Goal: Task Accomplishment & Management: Use online tool/utility

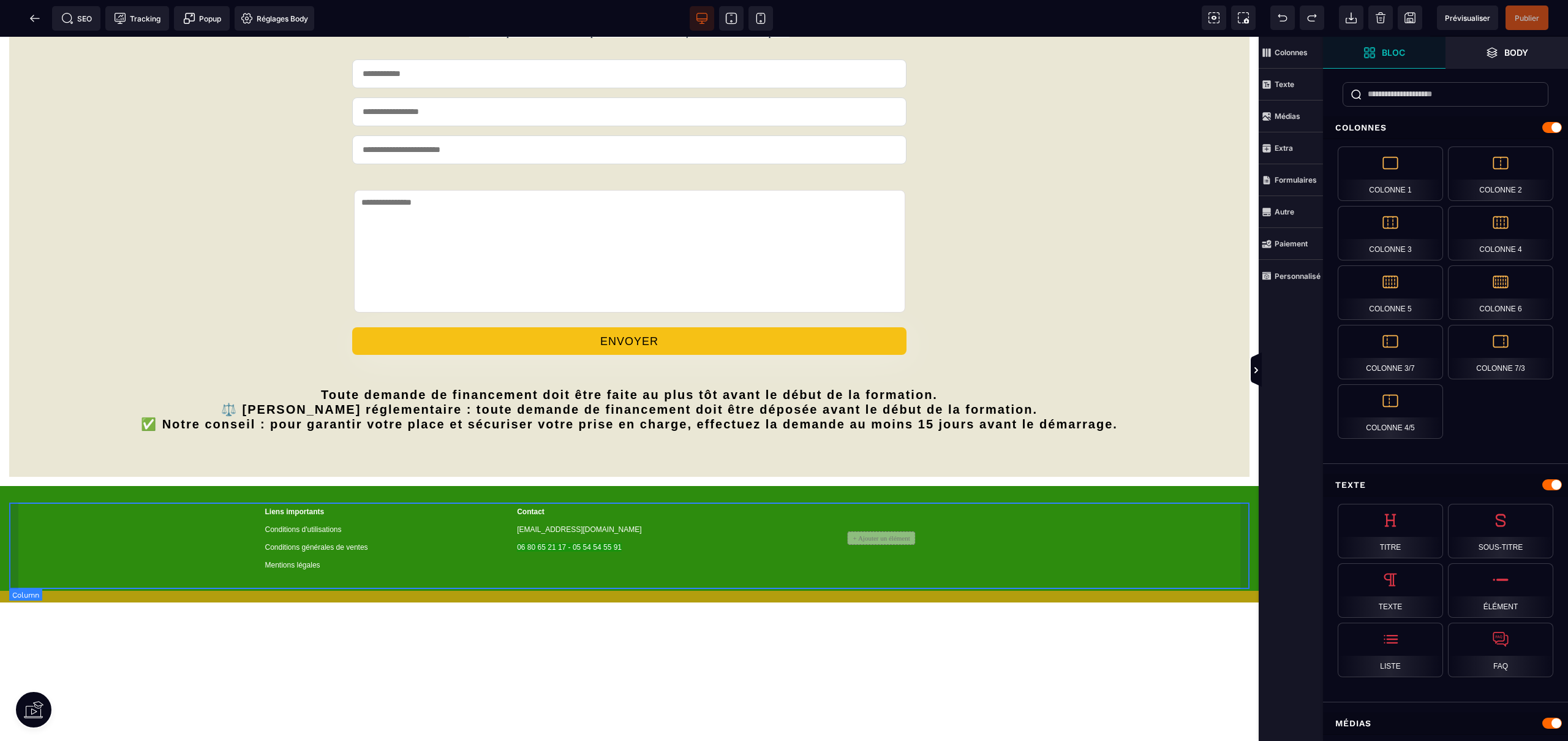
scroll to position [473, 0]
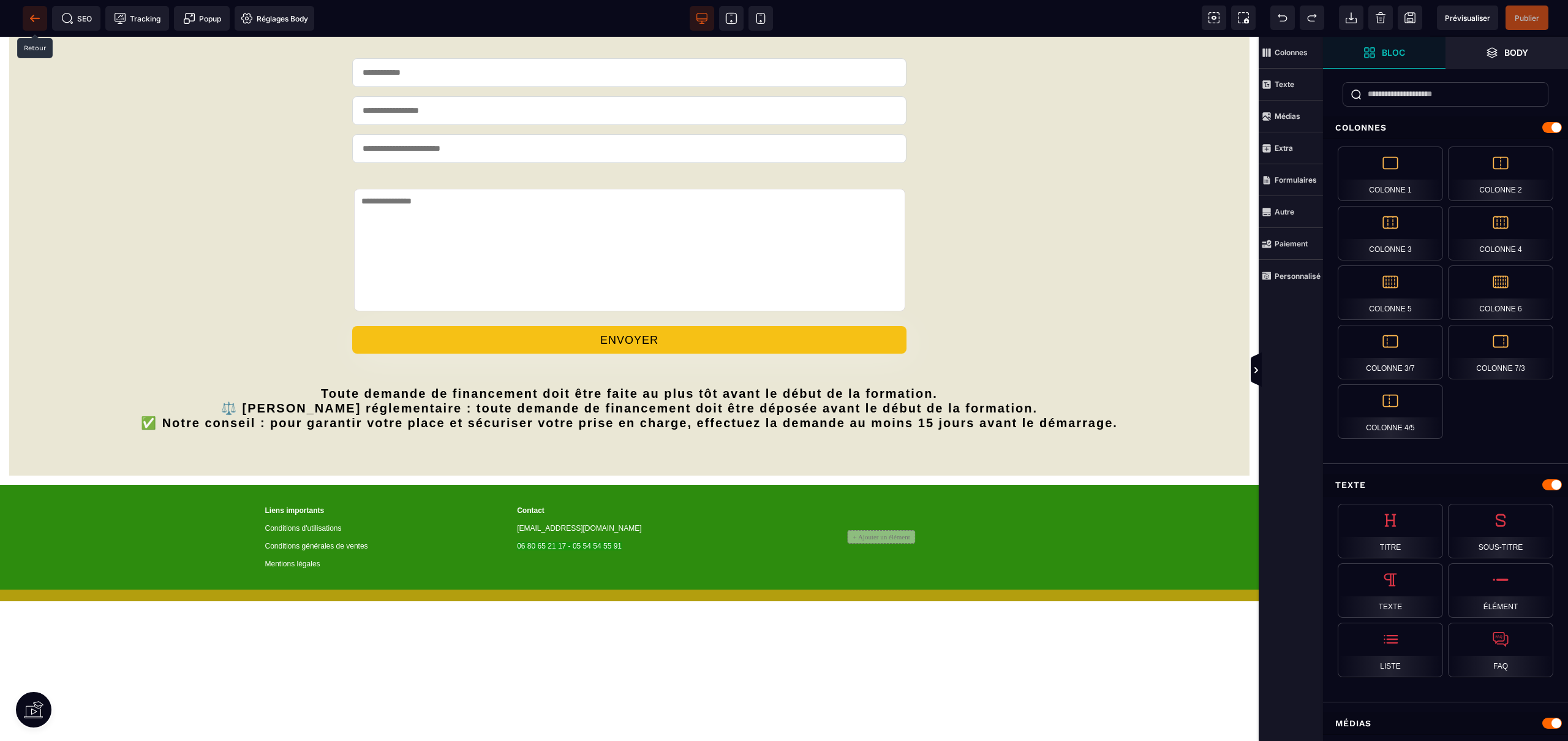
click at [36, 20] on icon at bounding box center [35, 18] width 12 height 12
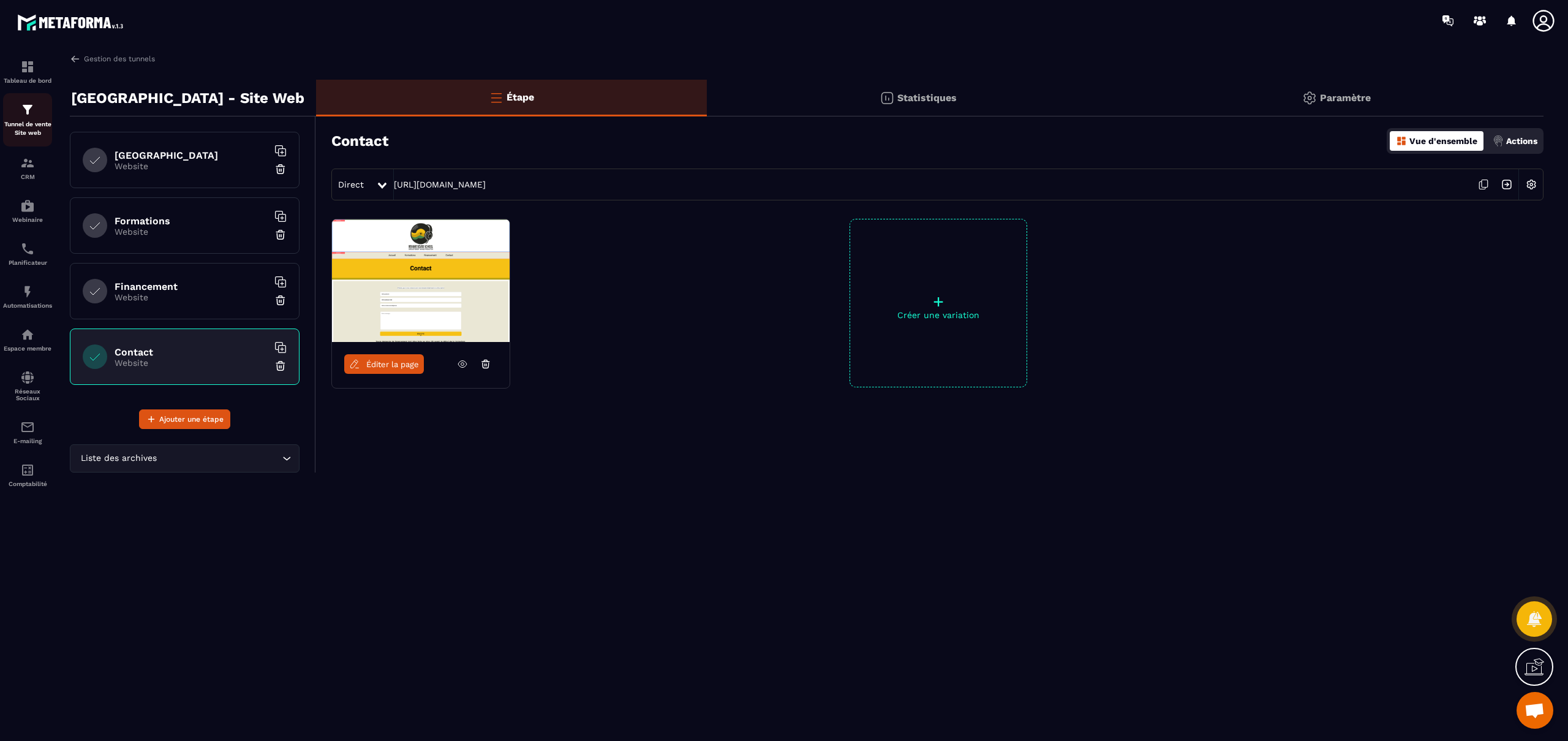
click at [29, 125] on p "Tunnel de vente Site web" at bounding box center [28, 129] width 49 height 17
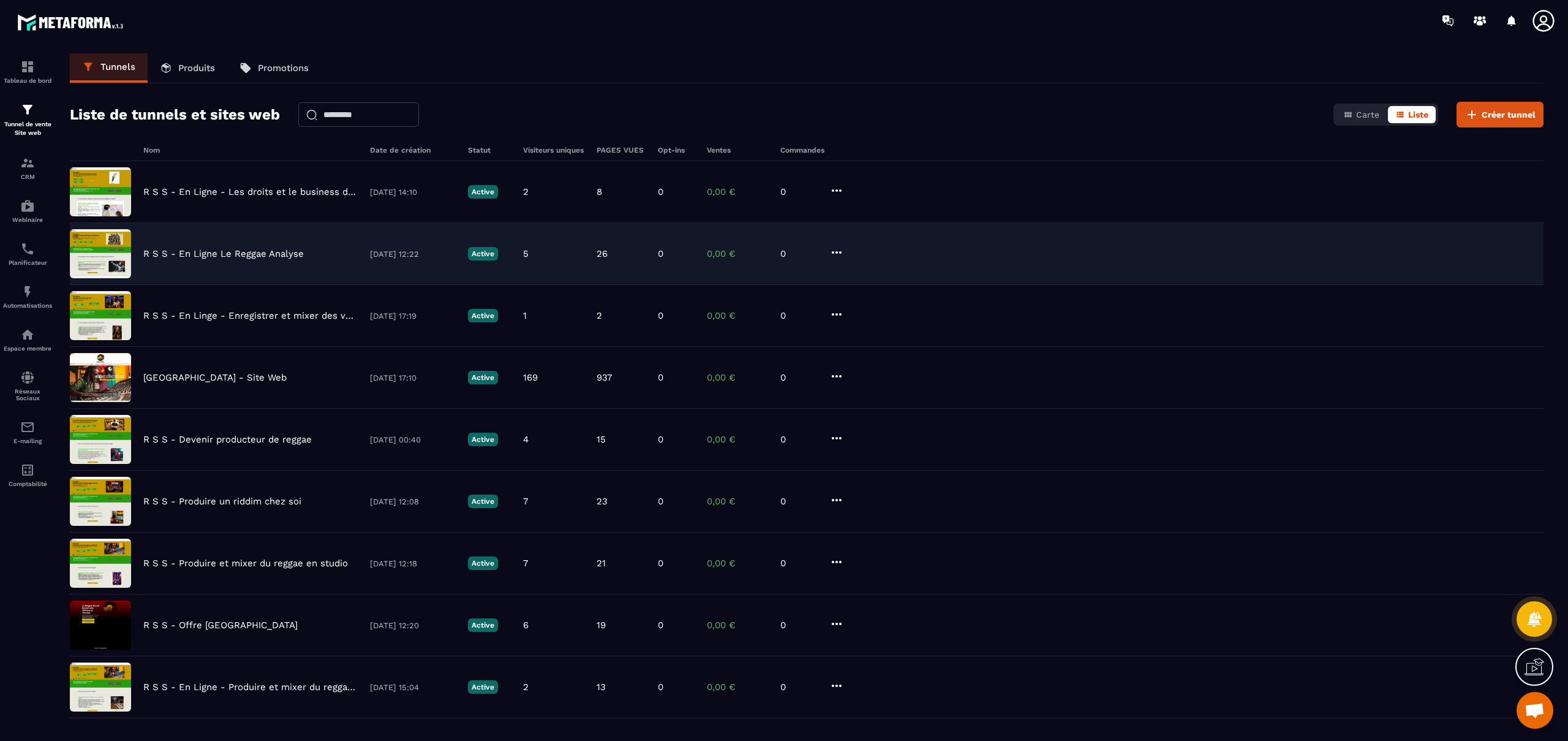
click at [247, 275] on div "R S S - En Ligne Le Reggae Analyse 03/09/2025 12:22 Active 5 26 0 0,00 € 0" at bounding box center [806, 254] width 1473 height 62
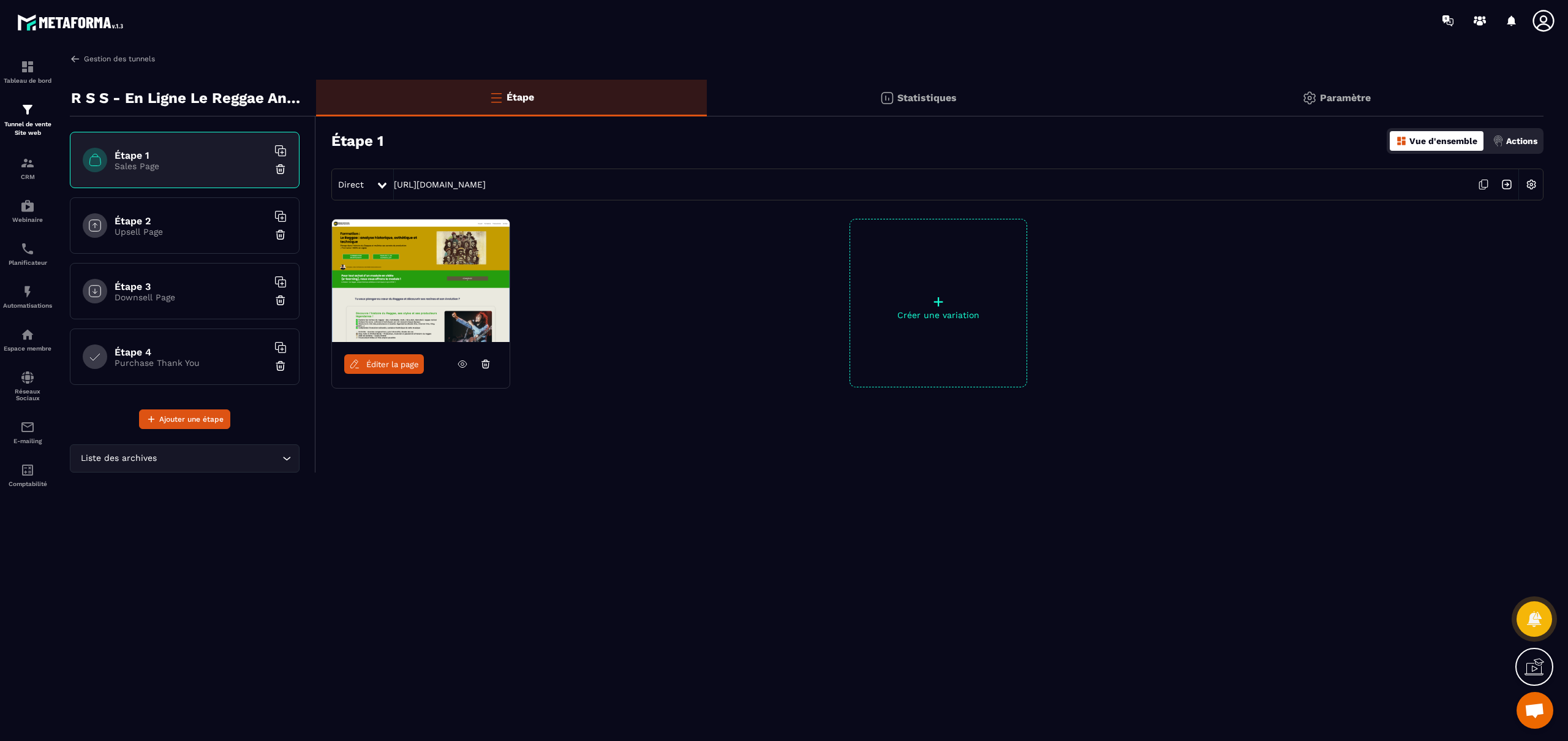
click at [75, 58] on img at bounding box center [75, 58] width 11 height 11
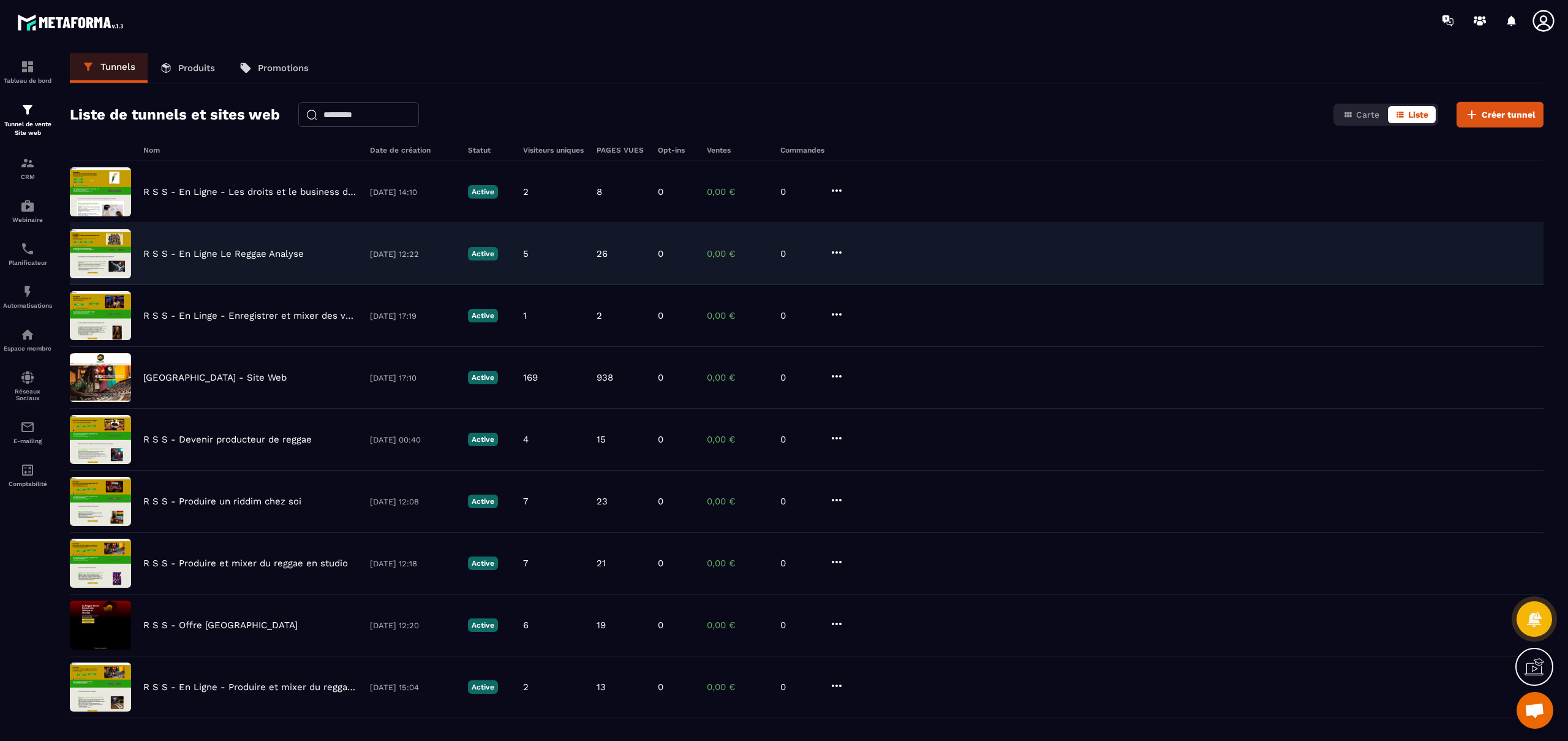
click at [257, 255] on p "R S S - En Ligne Le Reggae Analyse" at bounding box center [223, 254] width 161 height 11
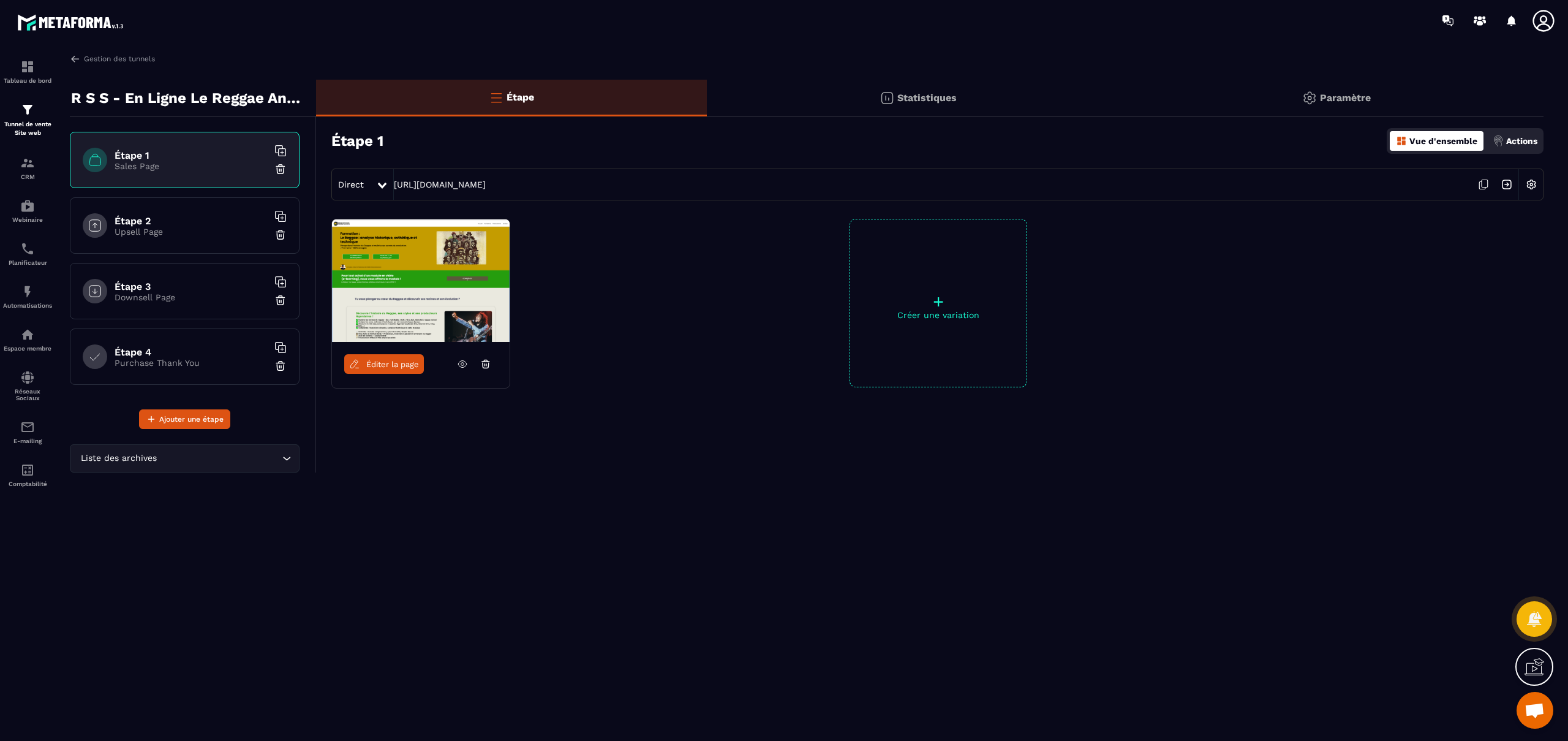
click at [405, 369] on link "Éditer la page" at bounding box center [384, 364] width 80 height 20
